Goal: Task Accomplishment & Management: Complete application form

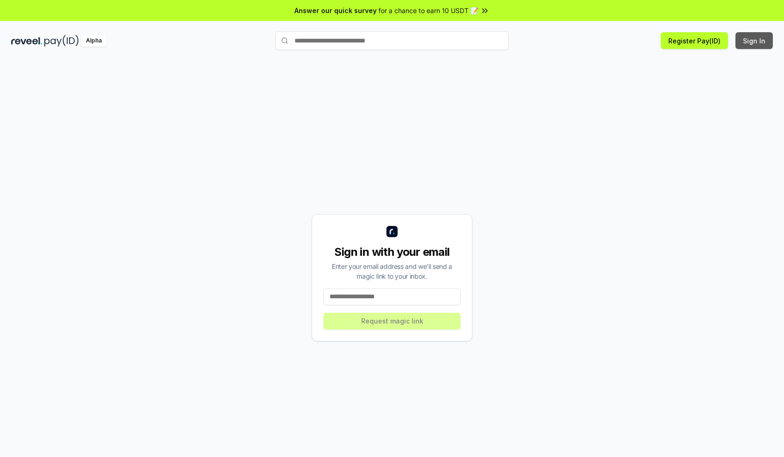
click at [755, 41] on button "Sign In" at bounding box center [754, 40] width 37 height 17
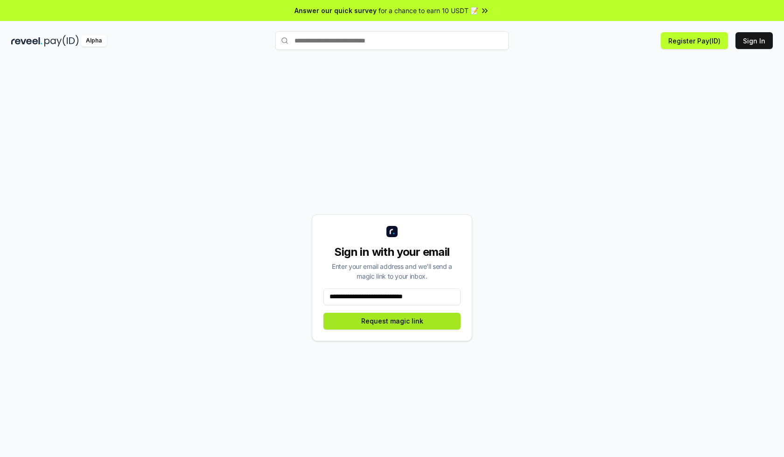
type input "**********"
click at [392, 321] on button "Request magic link" at bounding box center [391, 321] width 137 height 17
